Goal: Task Accomplishment & Management: Manage account settings

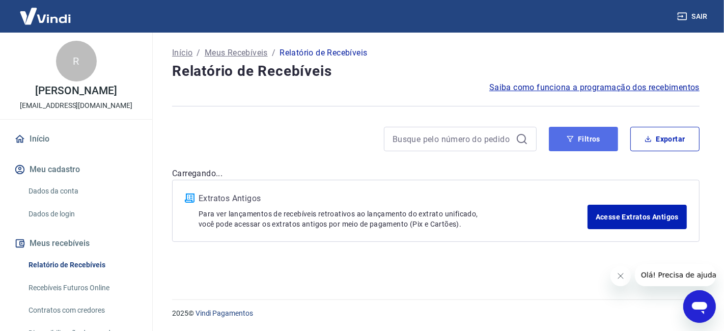
click at [583, 140] on button "Filtros" at bounding box center [583, 139] width 69 height 24
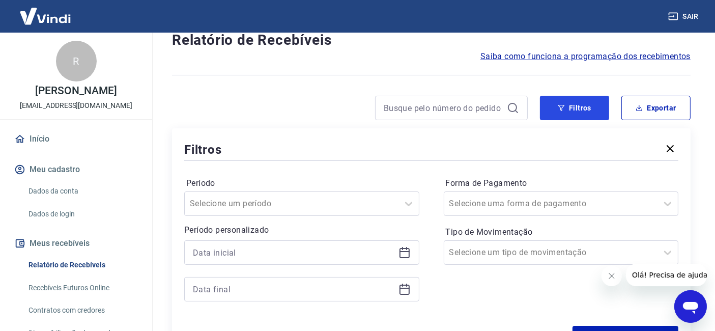
scroll to position [57, 0]
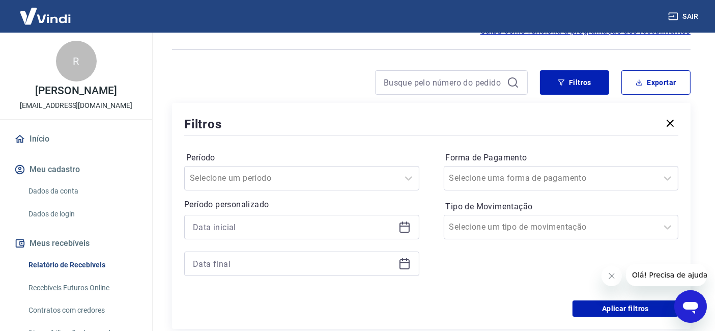
drag, startPoint x: 259, startPoint y: 219, endPoint x: 255, endPoint y: 232, distance: 13.5
click at [257, 223] on div at bounding box center [301, 227] width 235 height 24
click at [251, 236] on div at bounding box center [301, 227] width 235 height 24
click at [251, 233] on input at bounding box center [294, 226] width 202 height 15
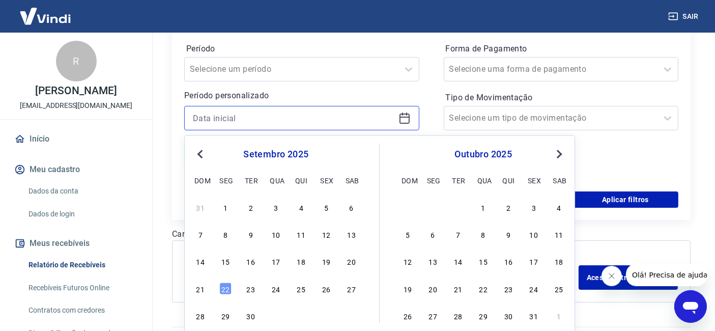
scroll to position [170, 0]
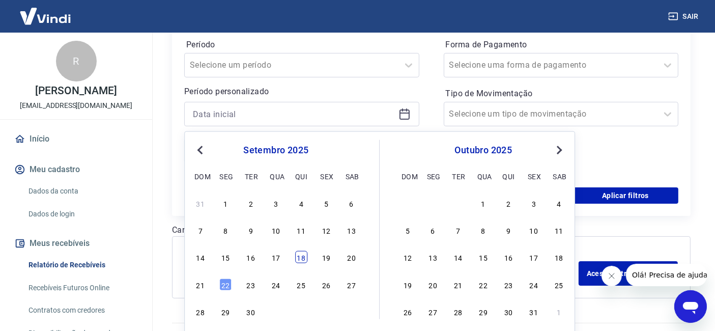
click at [301, 258] on div "18" at bounding box center [301, 257] width 12 height 12
type input "[DATE]"
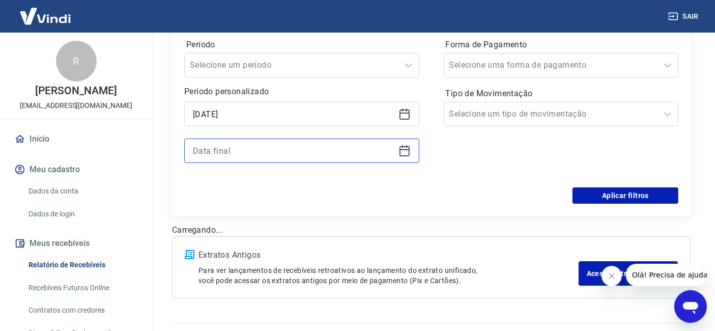
click at [227, 149] on input at bounding box center [294, 150] width 202 height 15
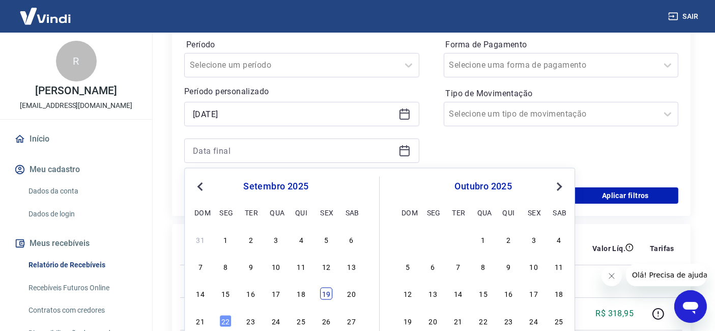
click at [328, 291] on div "19" at bounding box center [326, 294] width 12 height 12
type input "[DATE]"
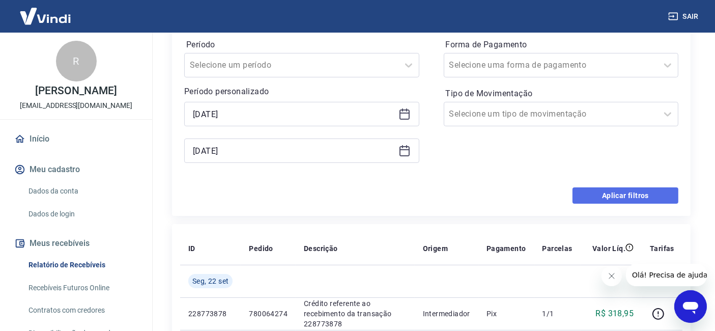
click at [585, 189] on button "Aplicar filtros" at bounding box center [626, 195] width 106 height 16
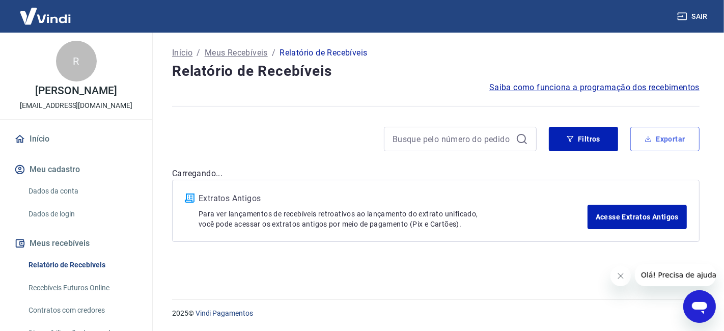
click at [654, 149] on button "Exportar" at bounding box center [664, 139] width 69 height 24
type input "[DATE]"
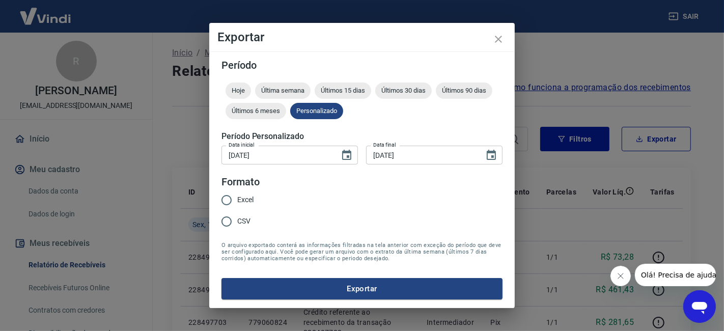
click at [247, 194] on span "Excel" at bounding box center [245, 199] width 16 height 11
click at [237, 194] on input "Excel" at bounding box center [226, 199] width 21 height 21
radio input "true"
click at [345, 286] on button "Exportar" at bounding box center [361, 288] width 281 height 21
